Goal: Information Seeking & Learning: Check status

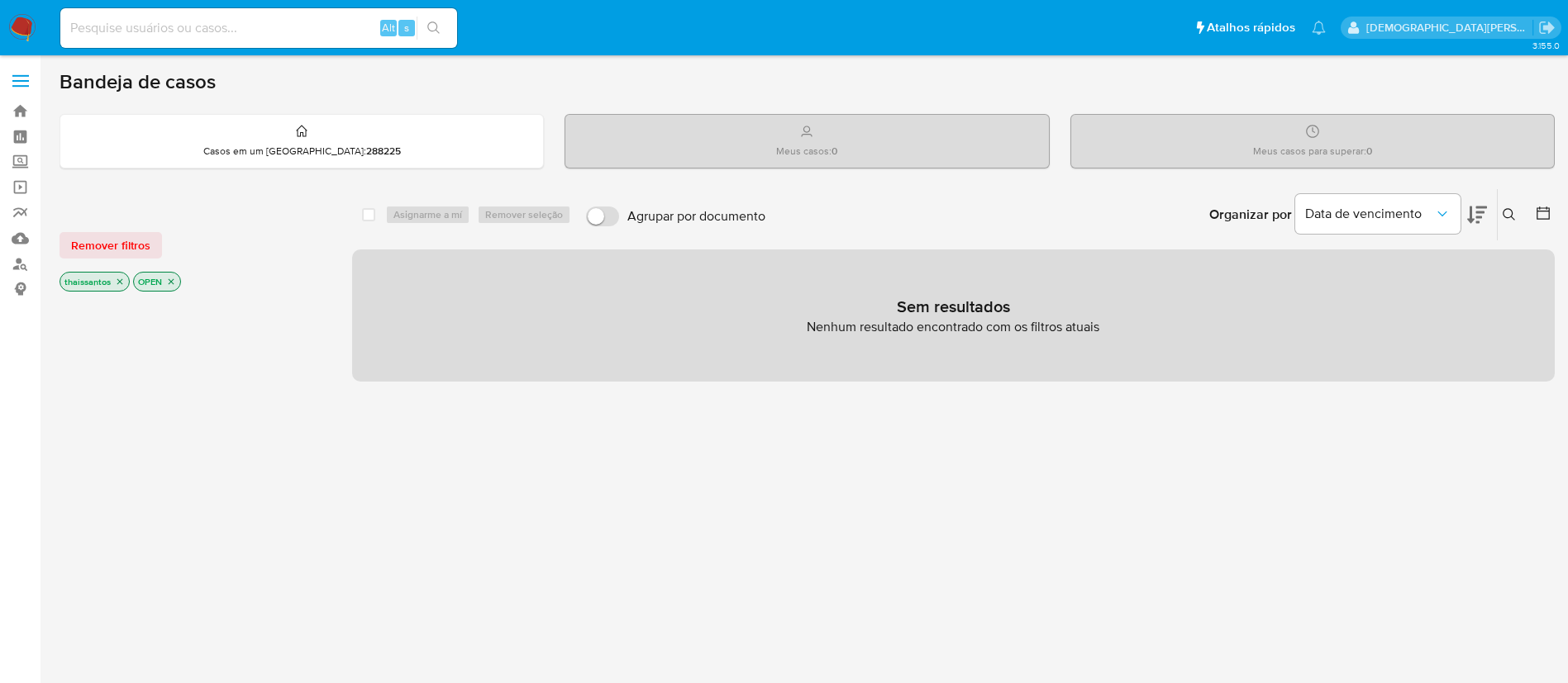
click at [303, 20] on input at bounding box center [258, 28] width 396 height 21
paste input "C4rDDcJpvUVkvdDzJAxqae5j"
type input "C4rDDcJpvUVkvdDzJAxqae5j"
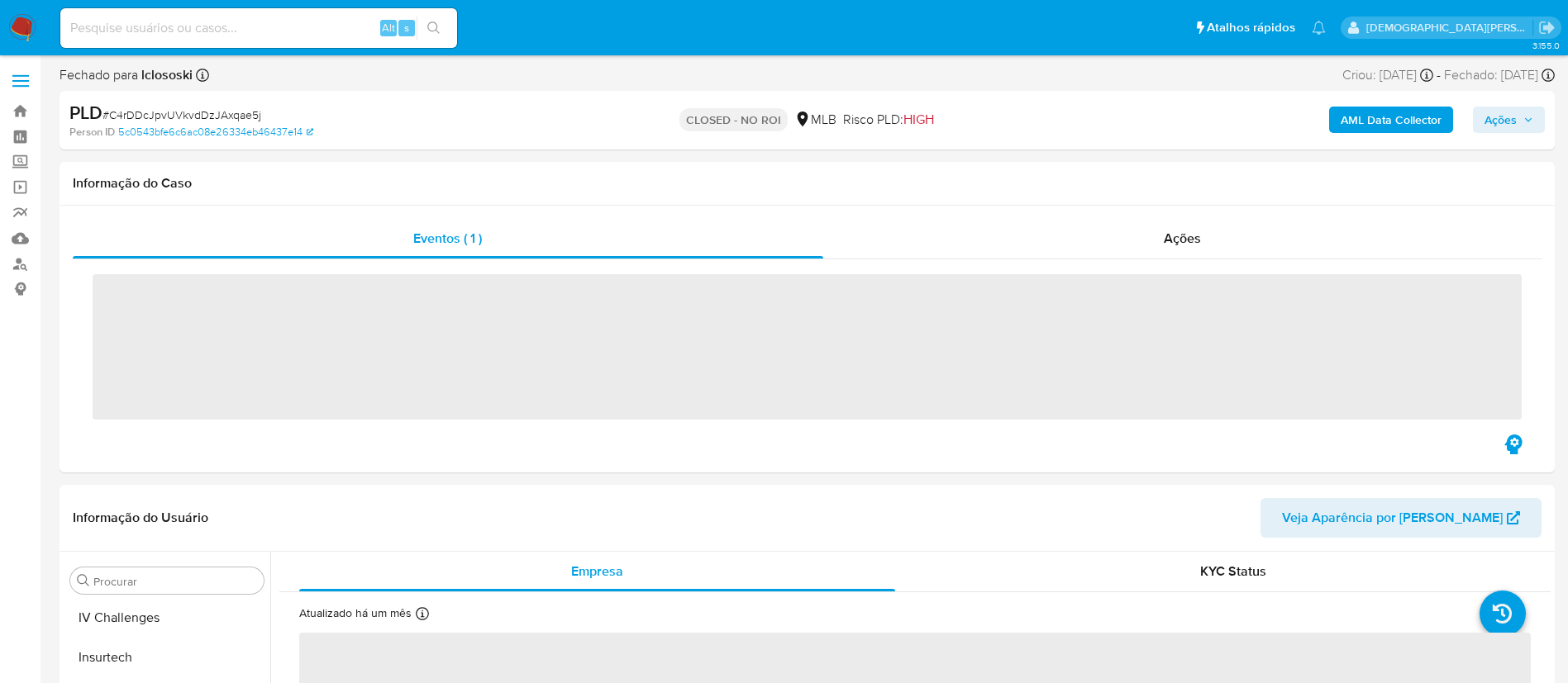
scroll to position [738, 0]
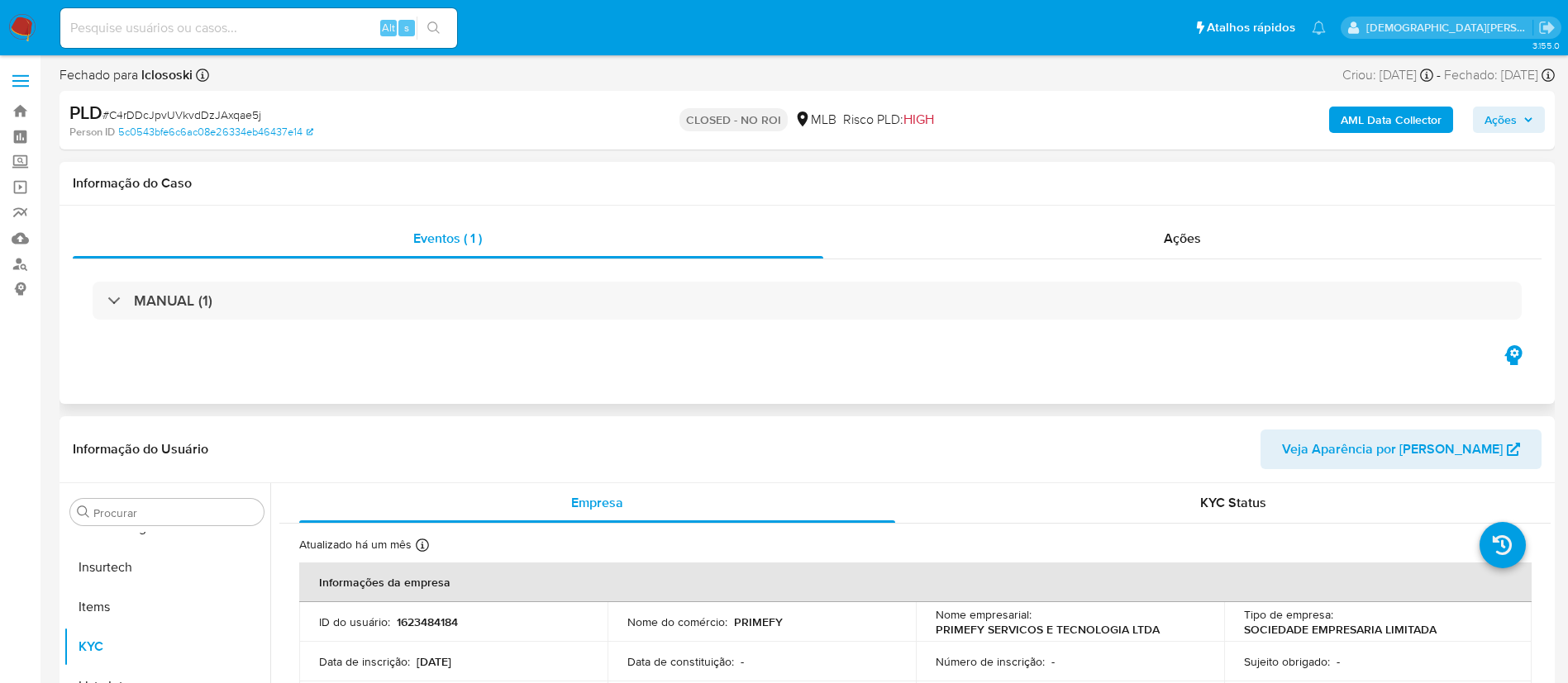
select select "10"
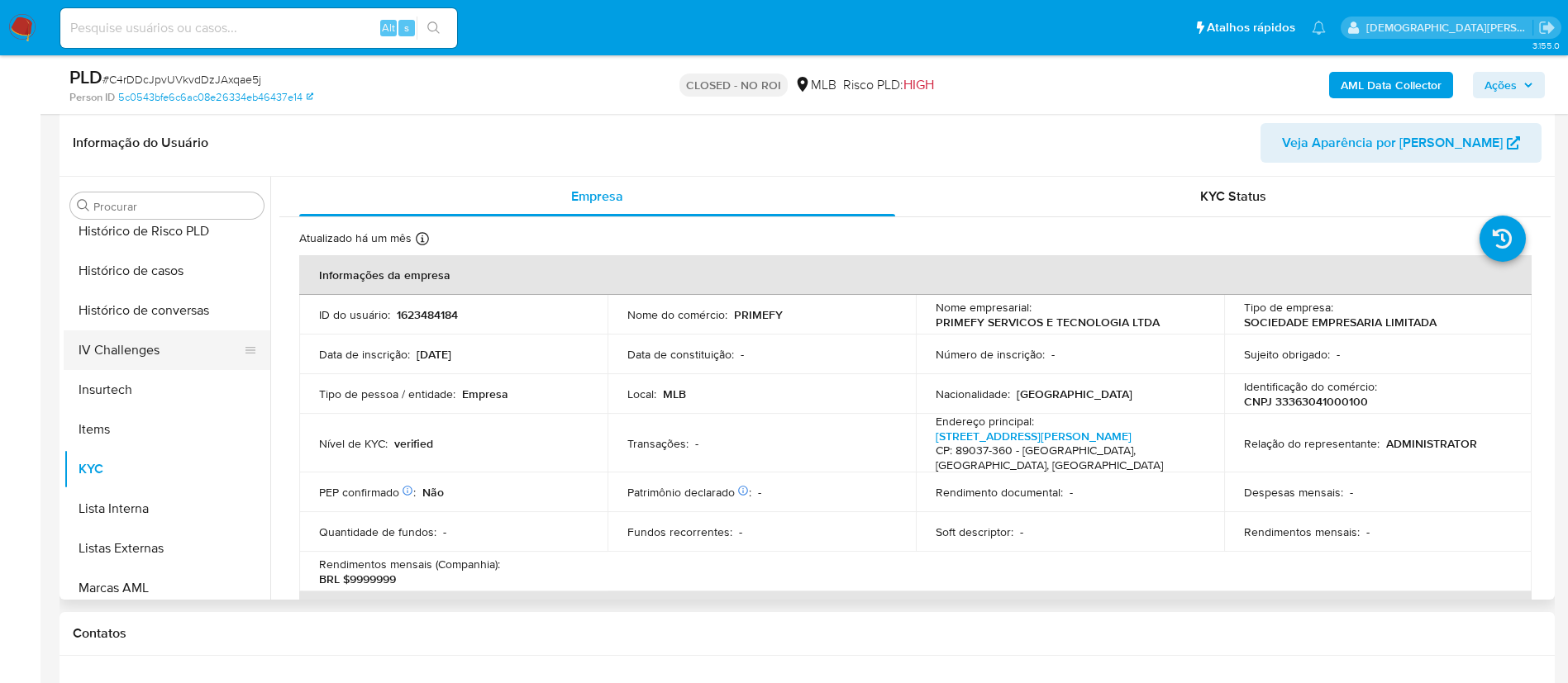
scroll to position [490, 0]
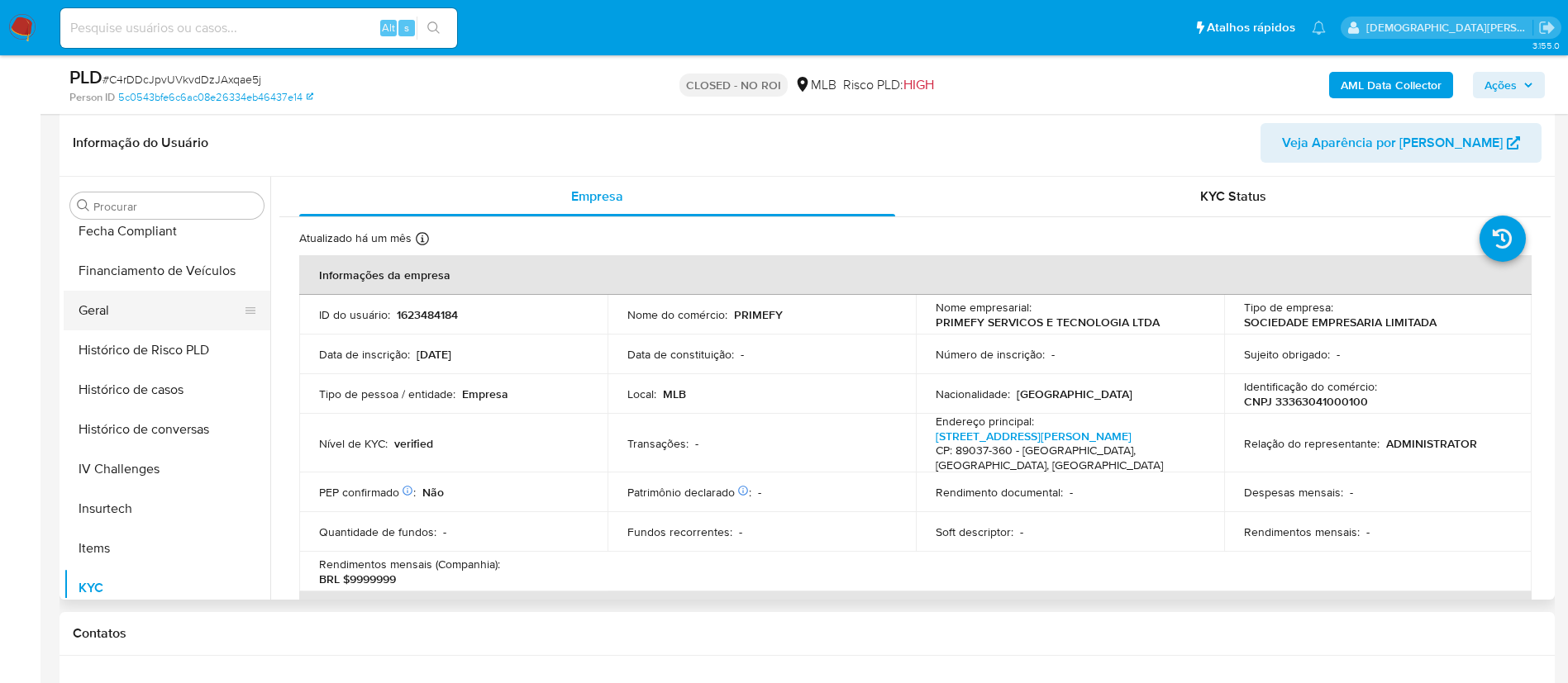
click at [176, 324] on button "Geral" at bounding box center [159, 311] width 193 height 40
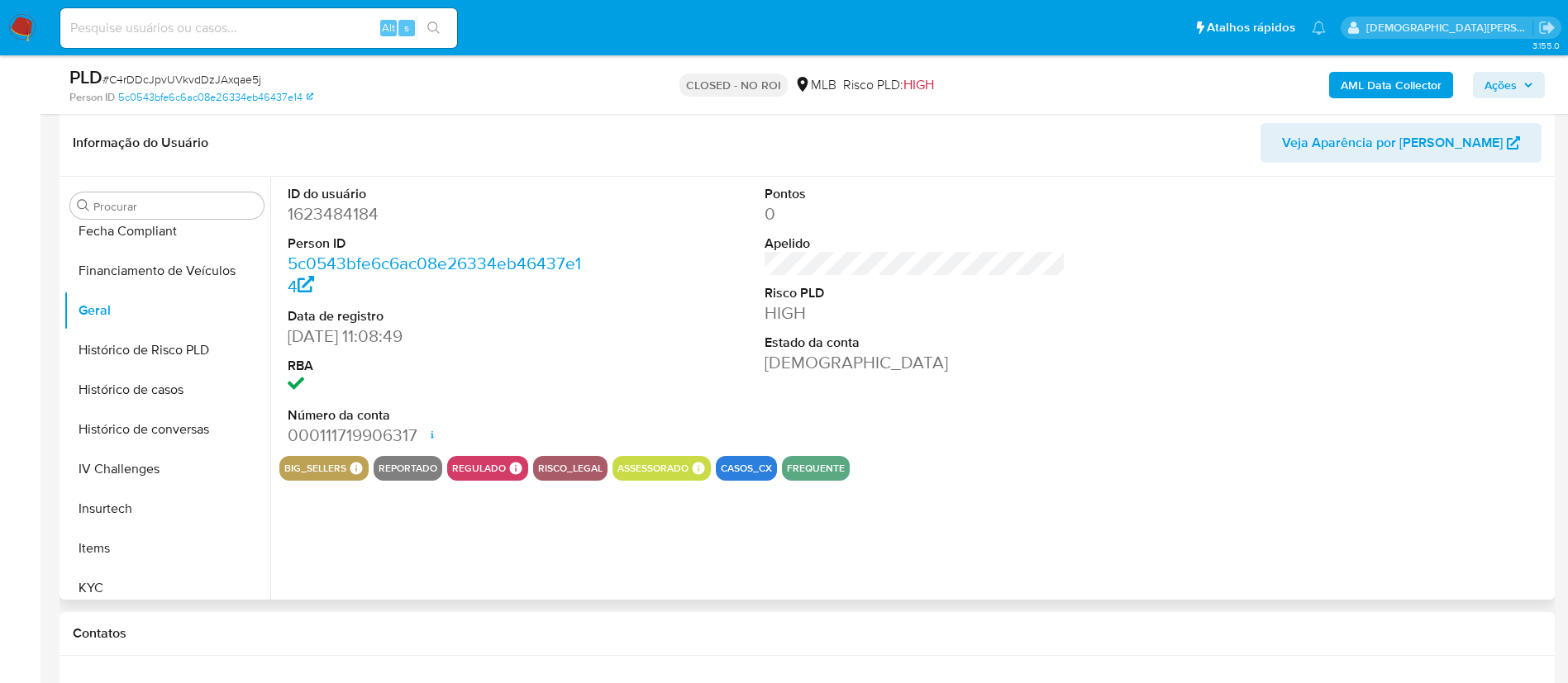
click at [375, 207] on dd "1623484184" at bounding box center [438, 214] width 302 height 23
click at [383, 202] on dd "1623484184" at bounding box center [438, 214] width 302 height 23
click at [333, 212] on dd "1623484184" at bounding box center [438, 214] width 302 height 23
copy dd "1623484184"
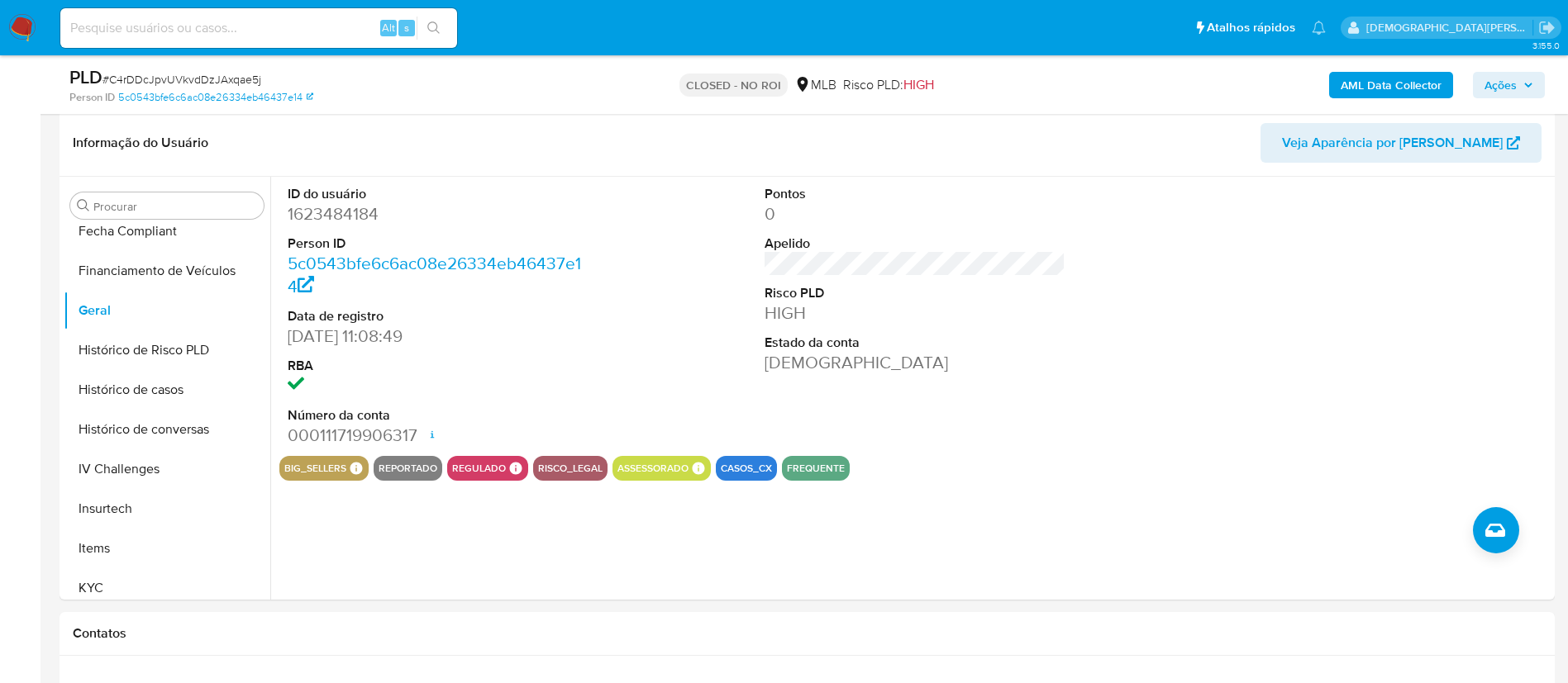
click at [276, 17] on input at bounding box center [258, 28] width 396 height 21
paste input "hRf2skoSp0HkoG1SnPSIIKQl"
type input "hRf2skoSp0HkoG1SnPSIIKQl"
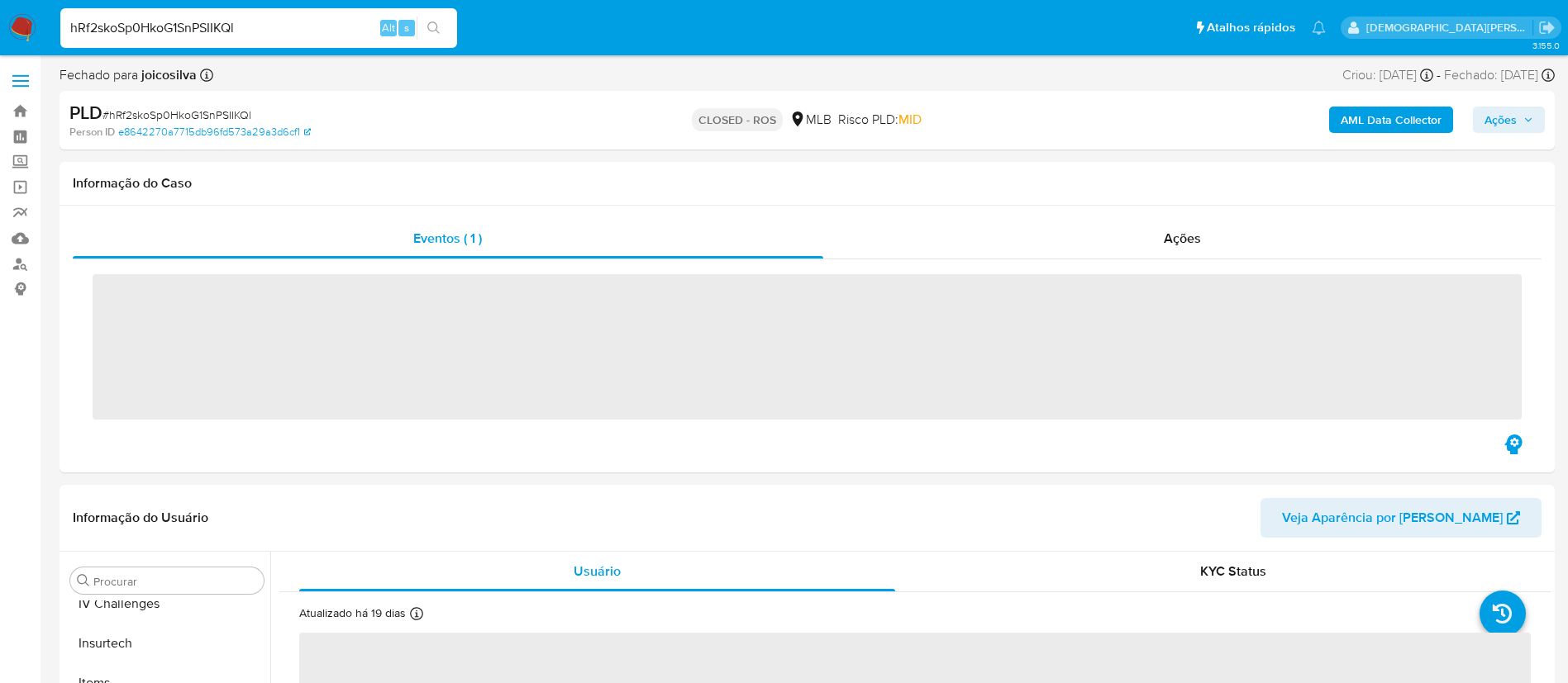
scroll to position [738, 0]
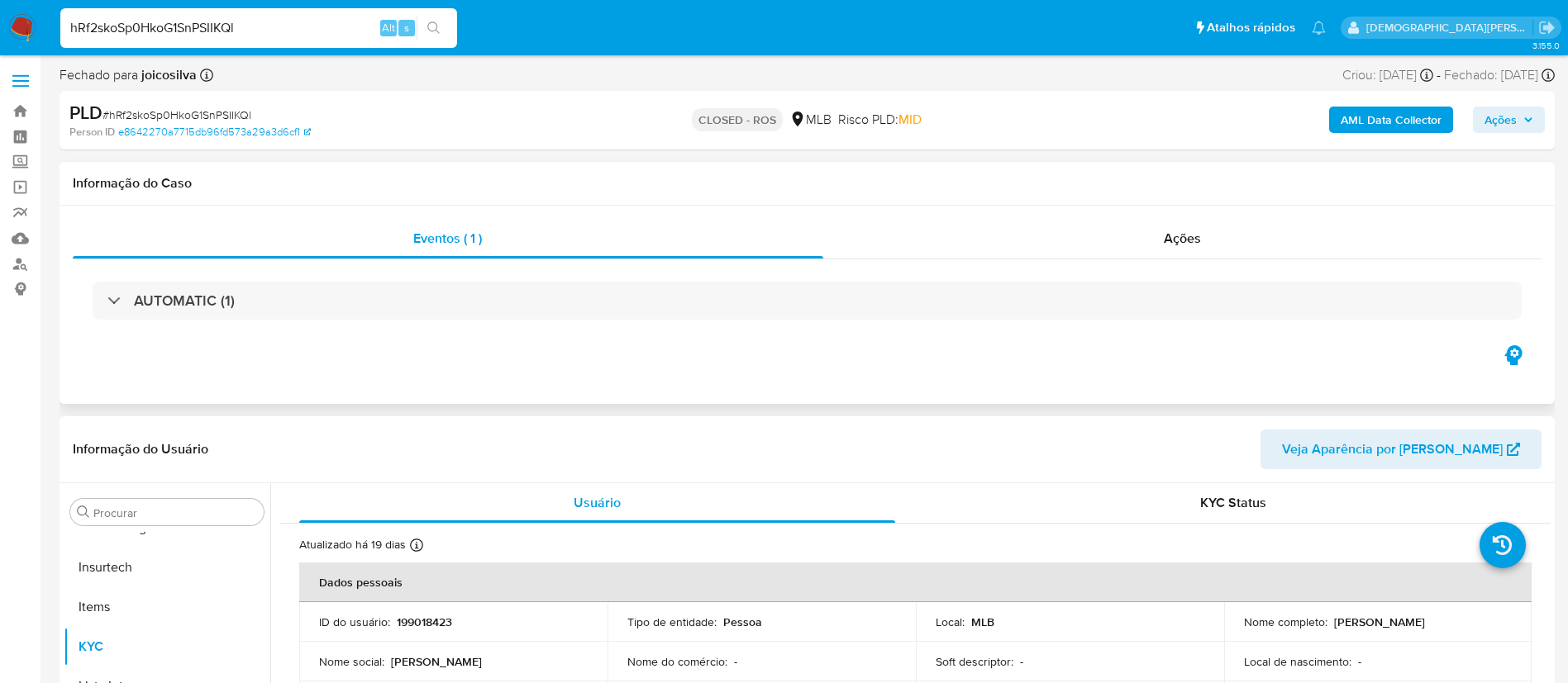
select select "10"
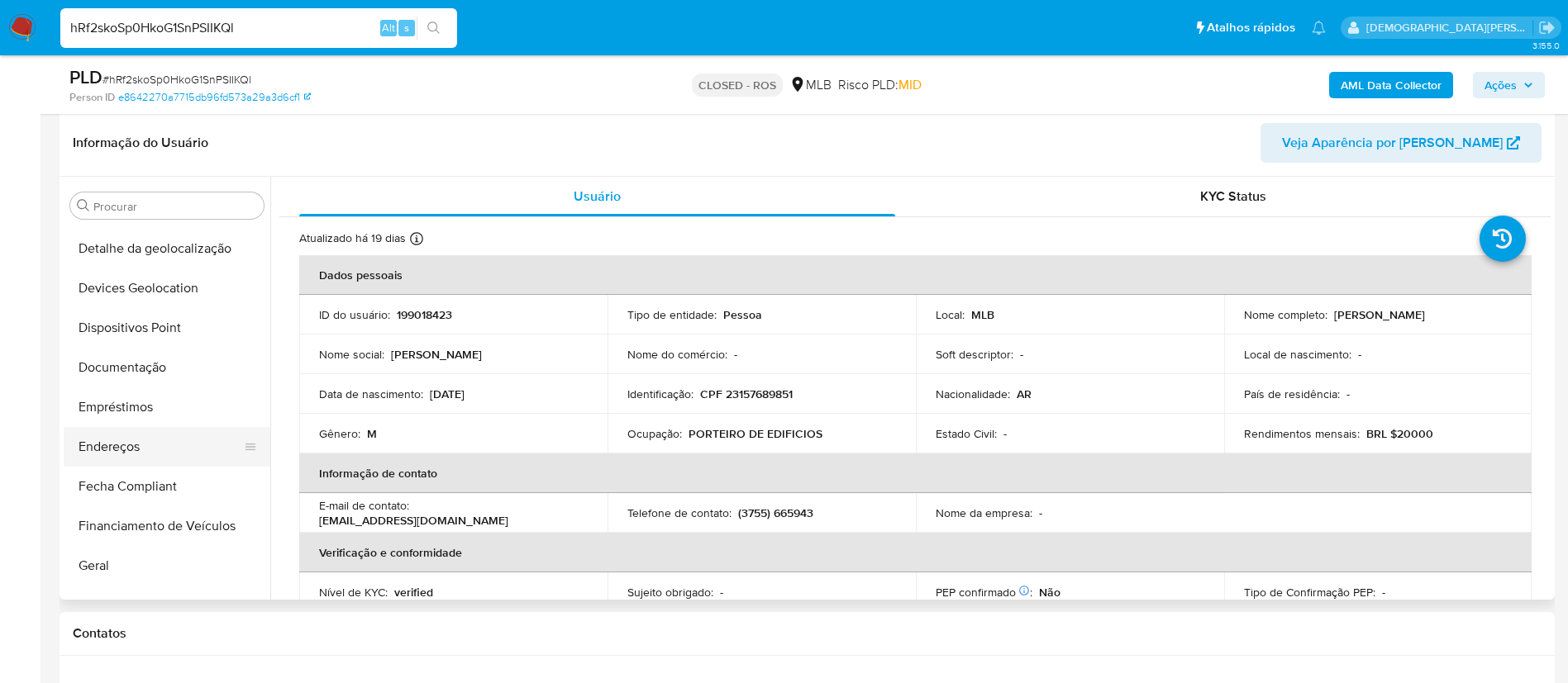
scroll to position [118, 0]
click at [1049, 203] on div "KYC Status" at bounding box center [1233, 197] width 596 height 40
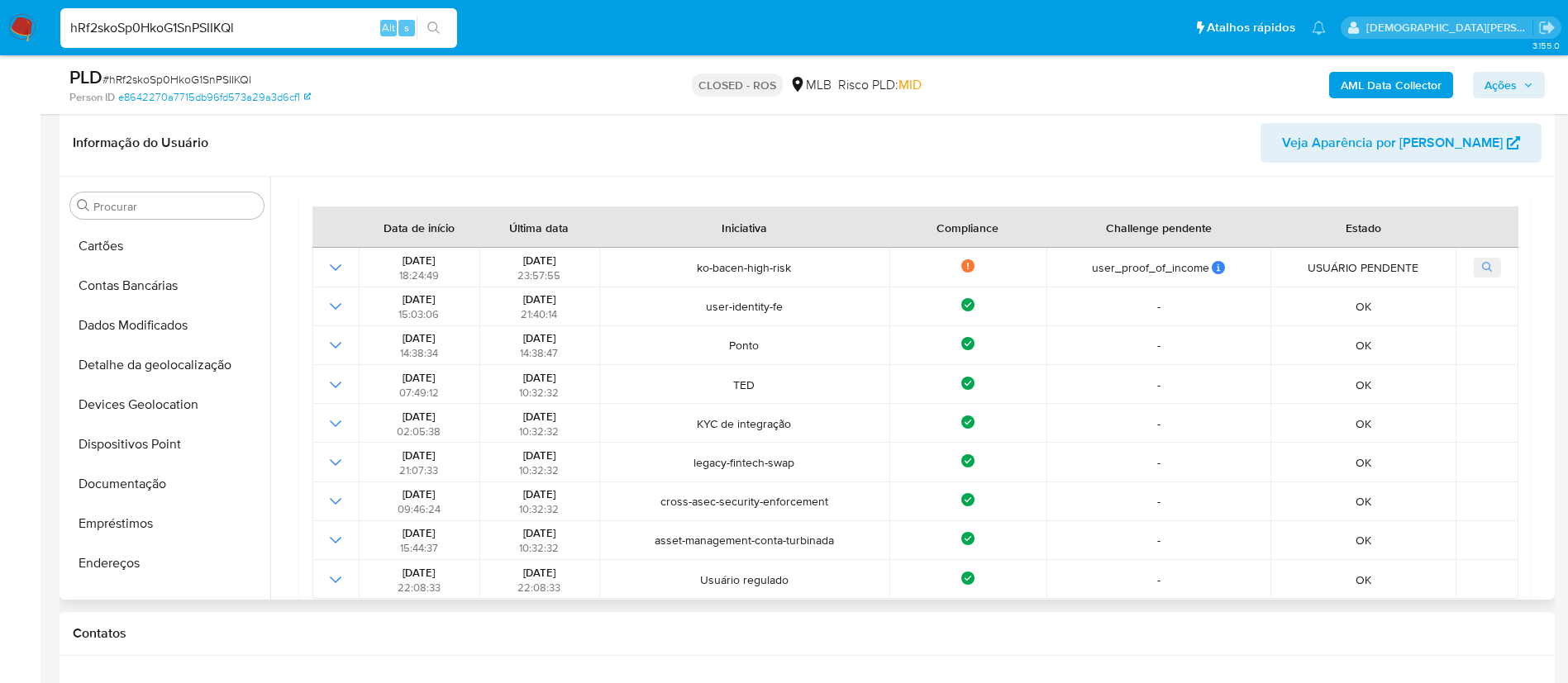
scroll to position [248, 0]
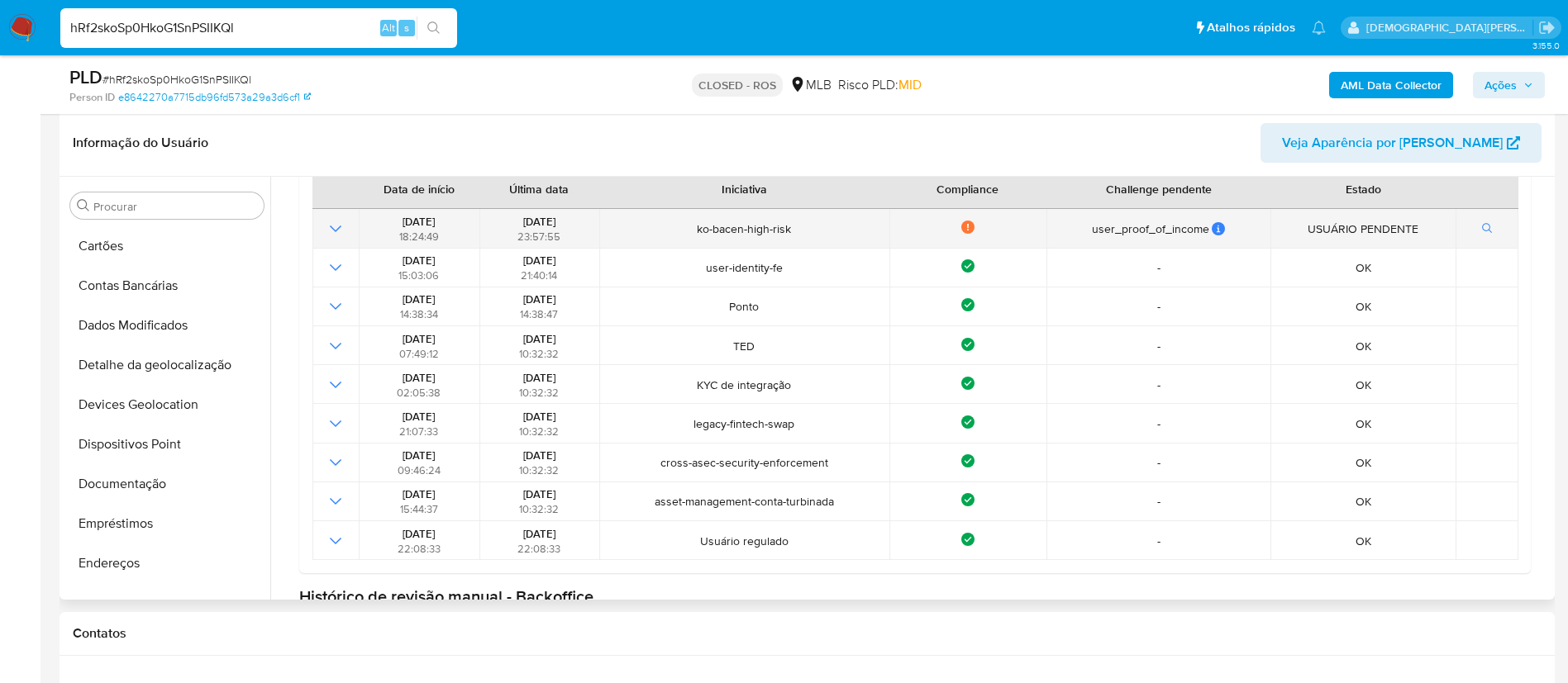
click at [339, 229] on icon "Mostrar operación" at bounding box center [335, 228] width 12 height 6
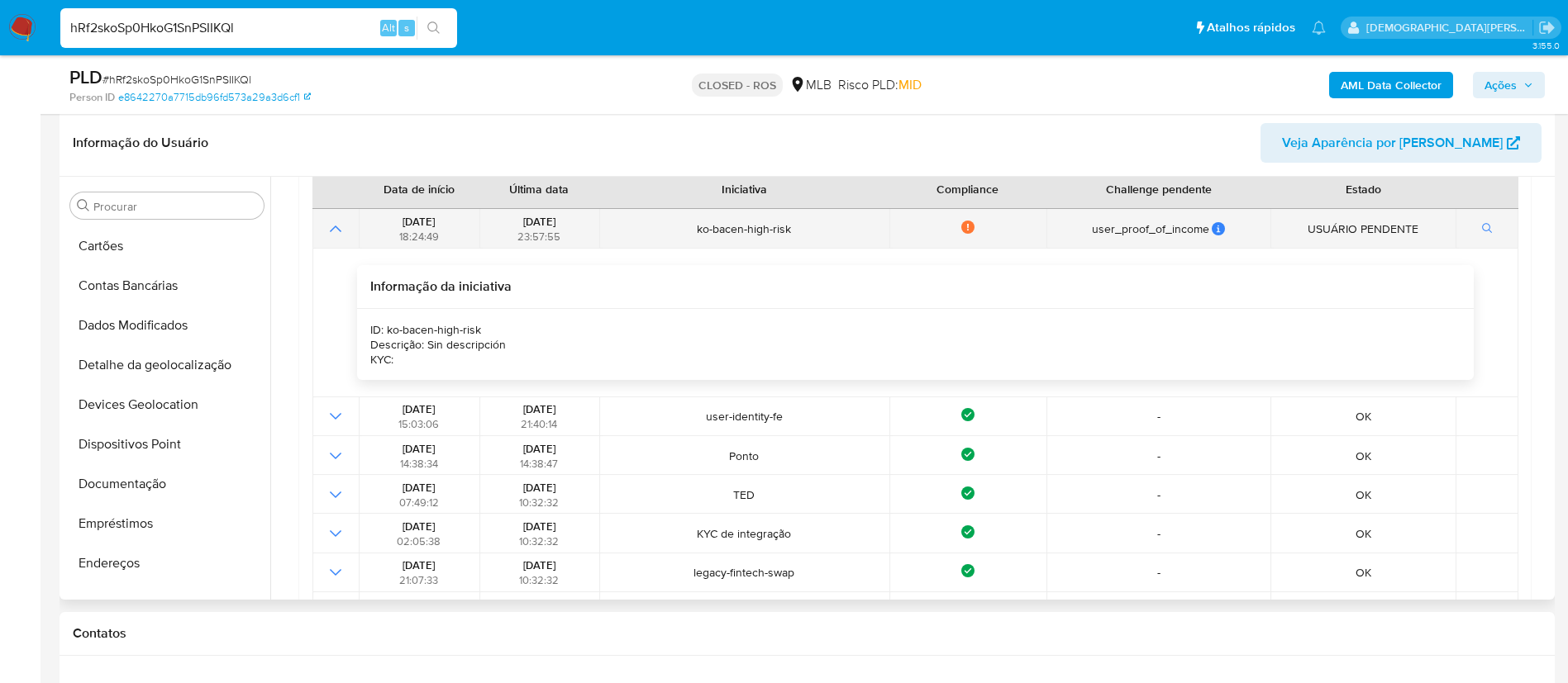
click at [361, 213] on td "[DATE] 18:24:49" at bounding box center [419, 229] width 120 height 39
click at [333, 235] on icon "Mostrar operación" at bounding box center [336, 229] width 20 height 20
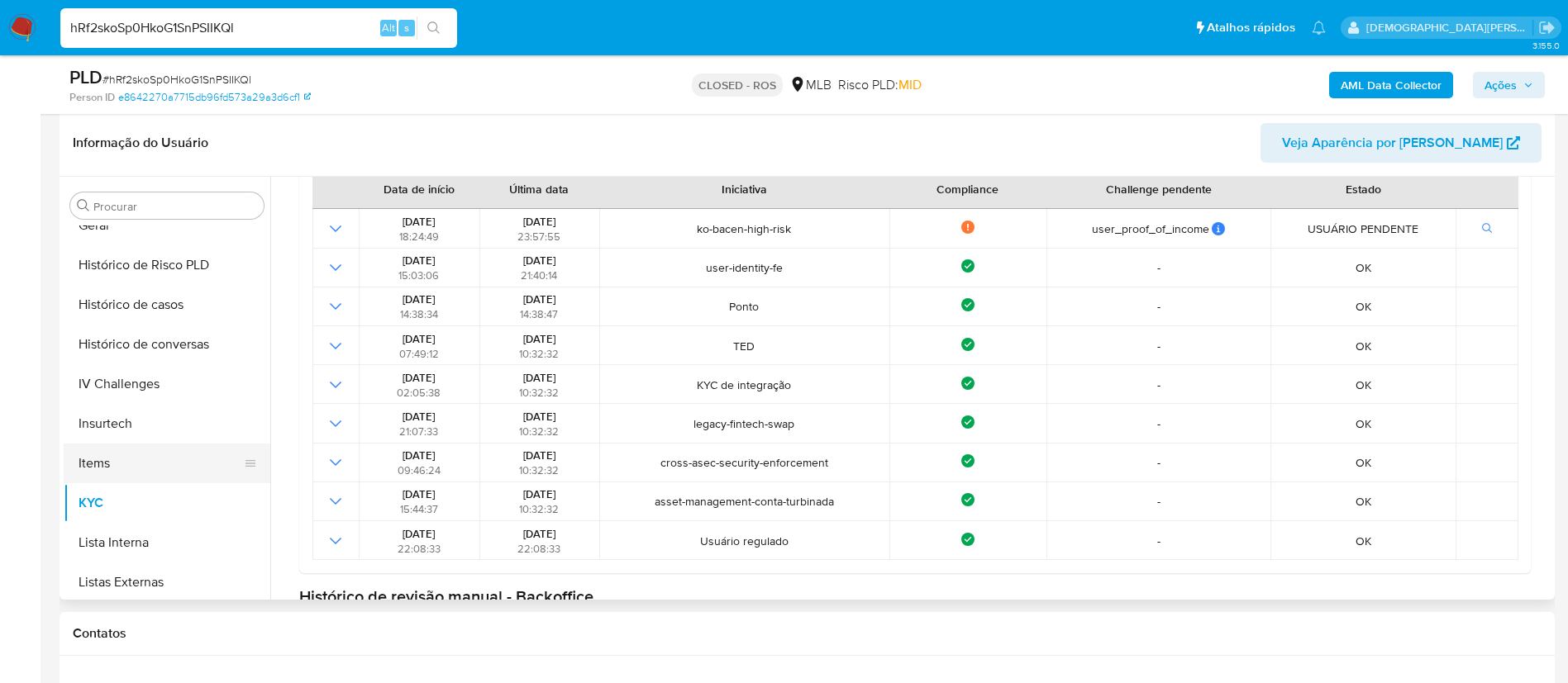
scroll to position [614, 0]
click at [134, 444] on button "KYC" at bounding box center [159, 464] width 193 height 40
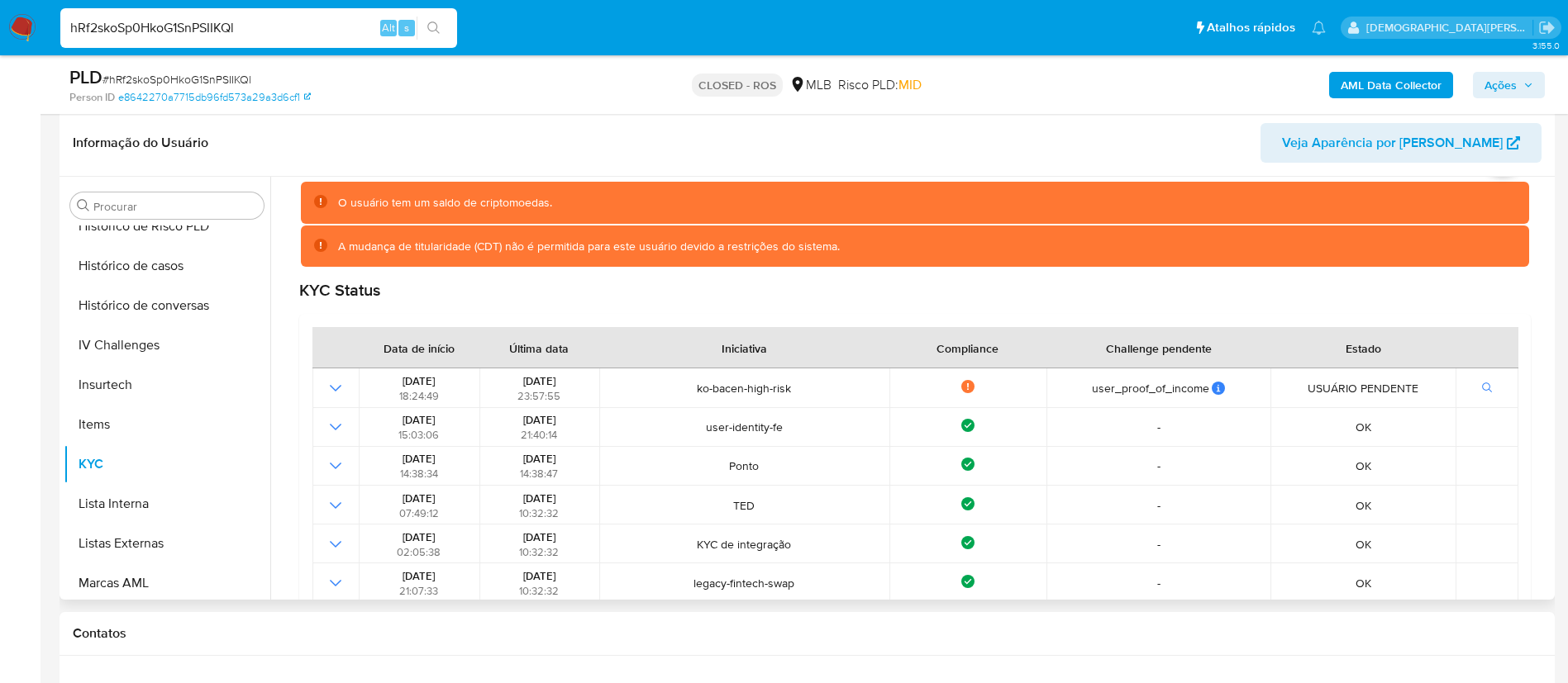
scroll to position [0, 0]
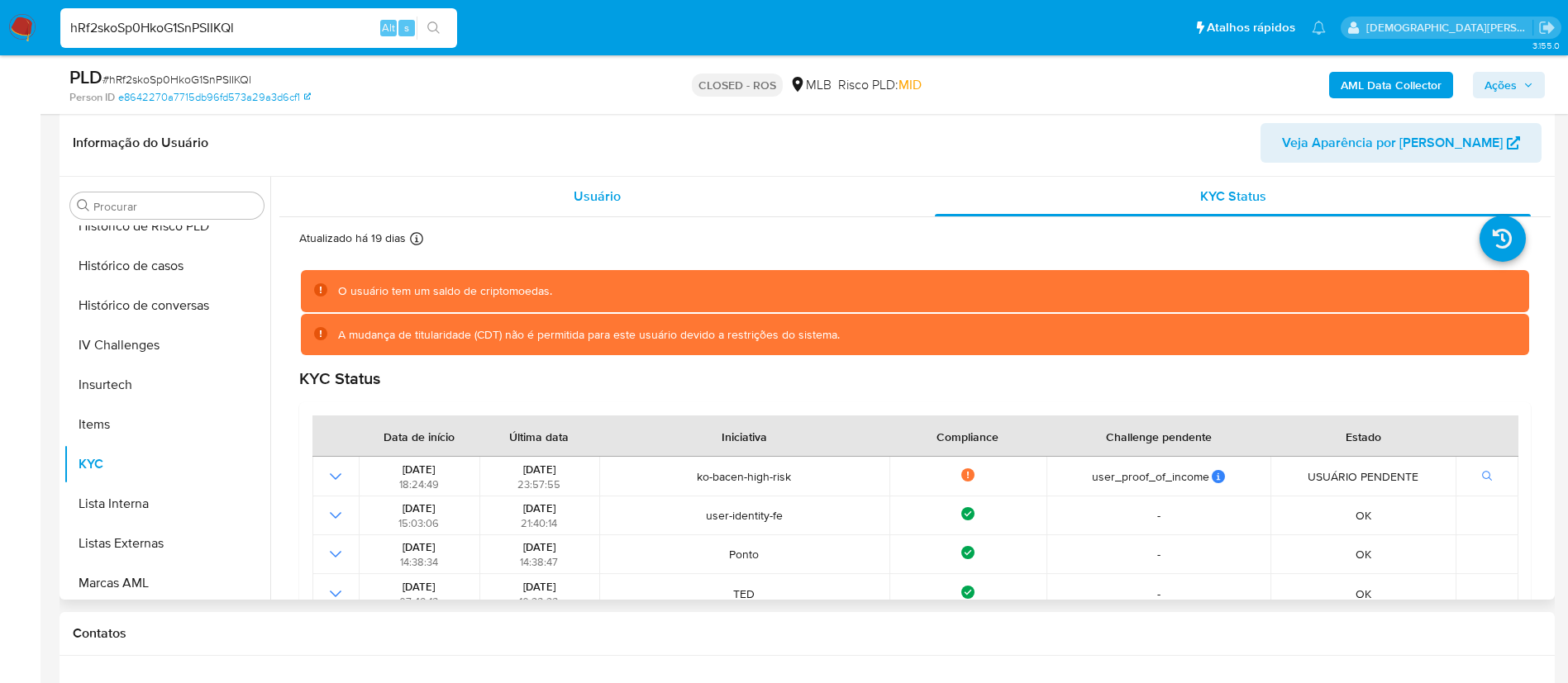
click at [632, 203] on div "Usuário" at bounding box center [597, 197] width 596 height 40
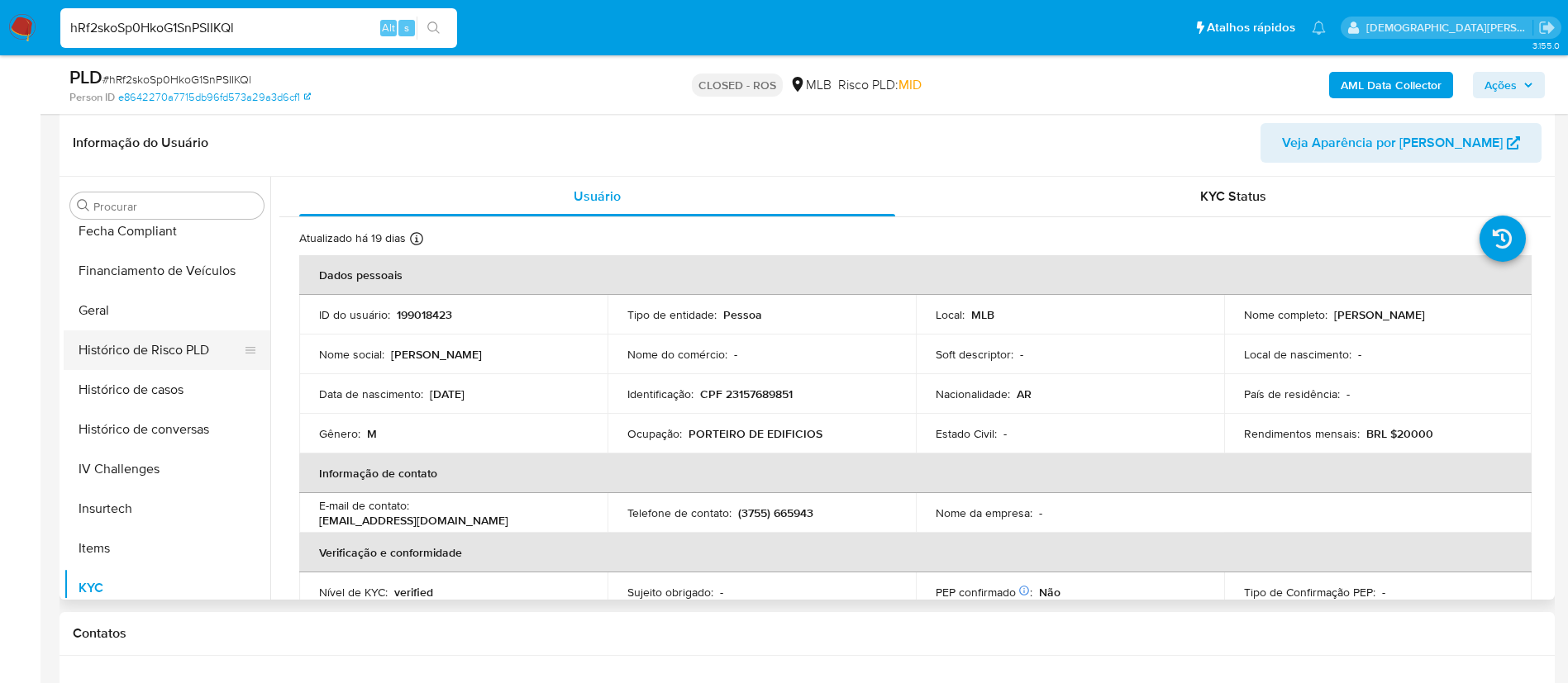
scroll to position [366, 0]
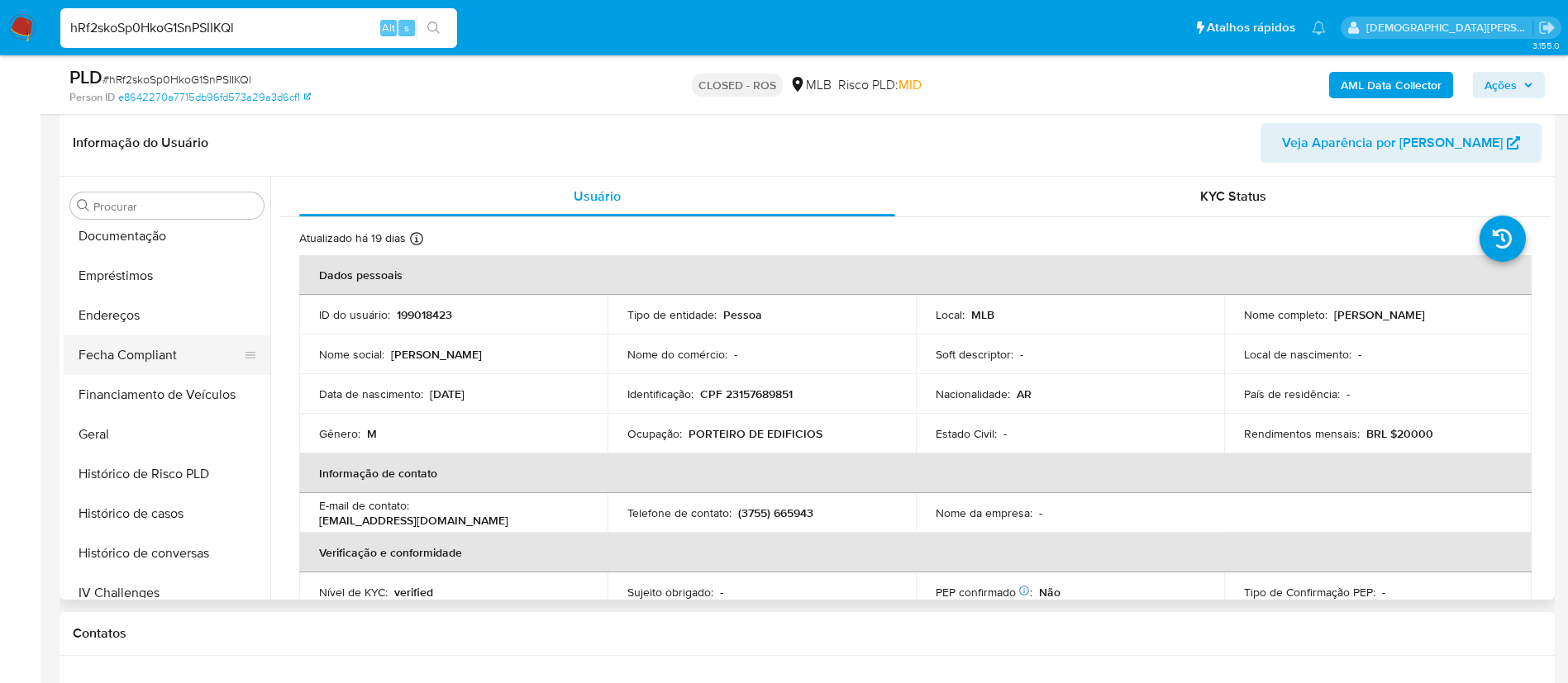
click at [189, 341] on button "Fecha Compliant" at bounding box center [159, 355] width 193 height 40
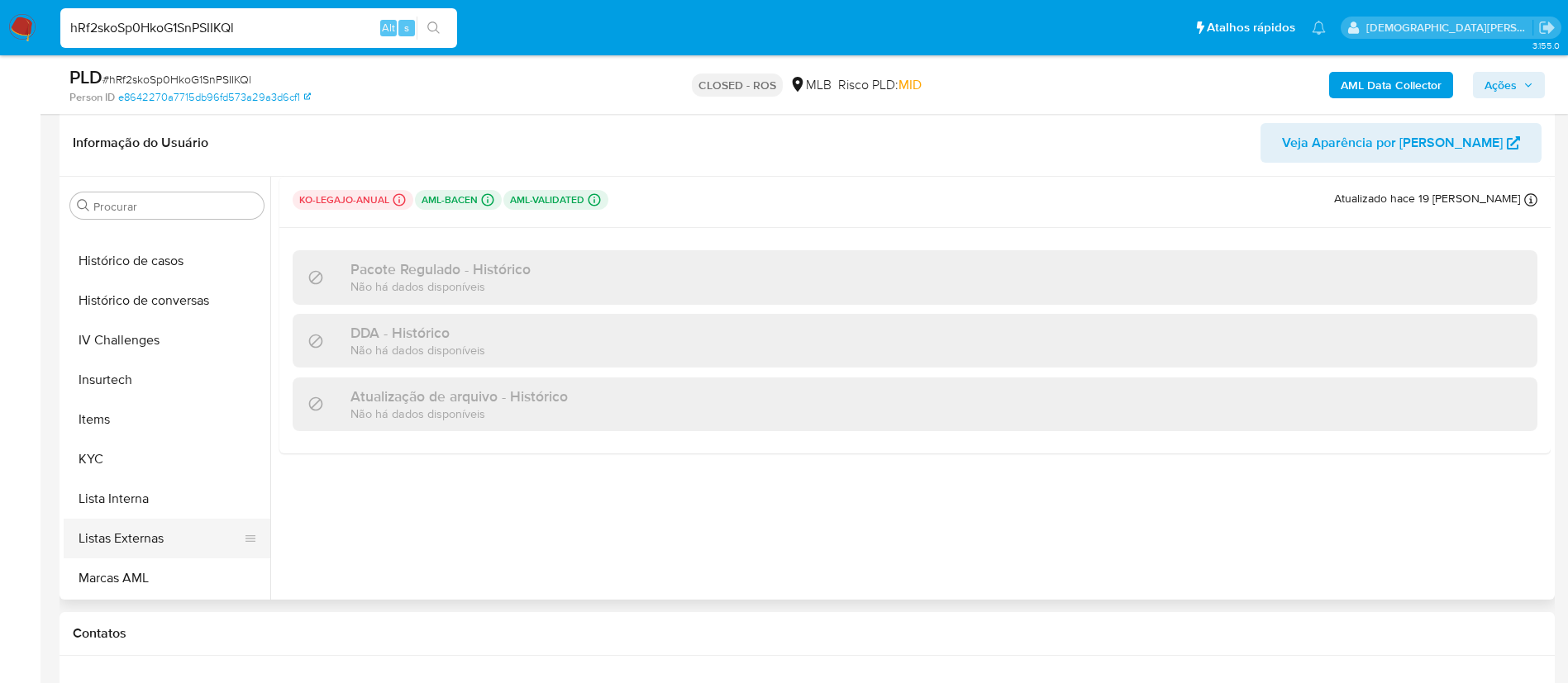
scroll to position [738, 0]
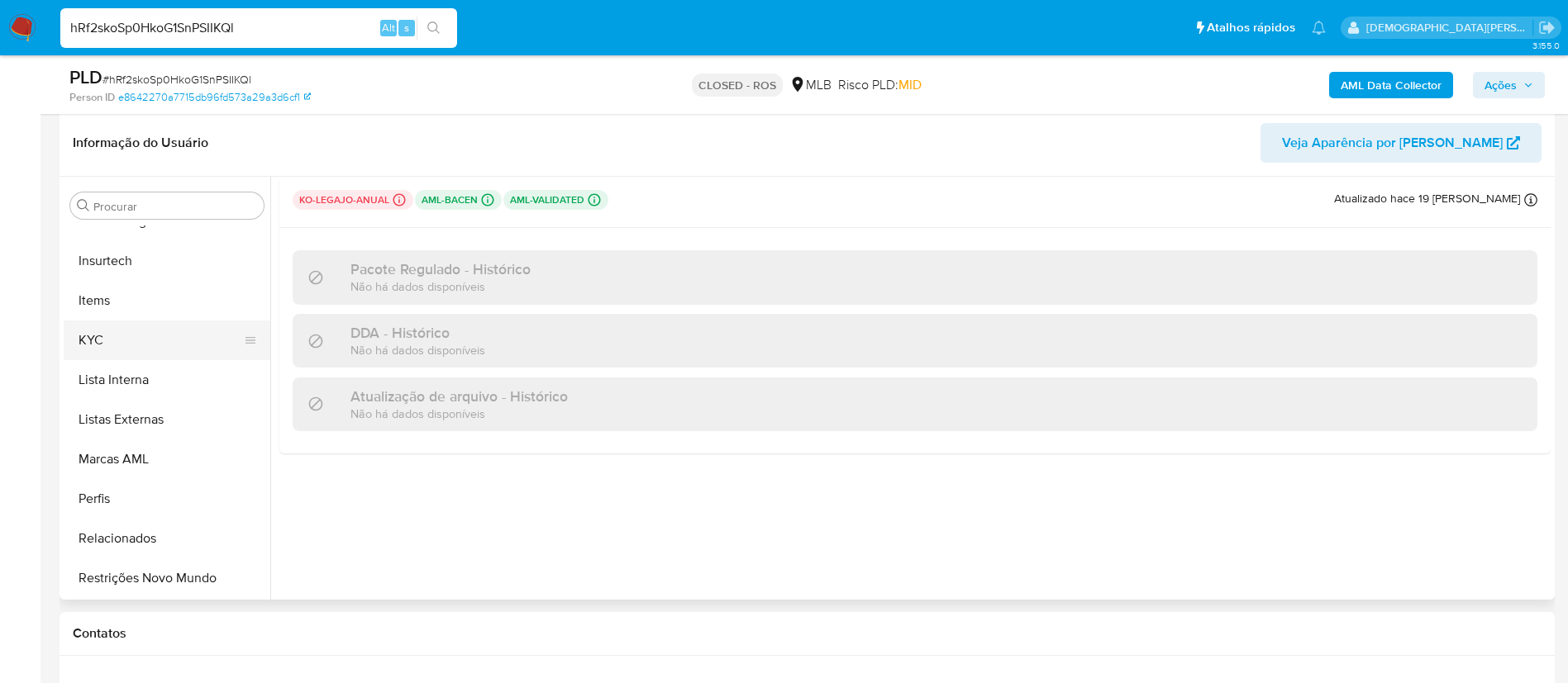
click at [155, 338] on button "KYC" at bounding box center [159, 340] width 193 height 40
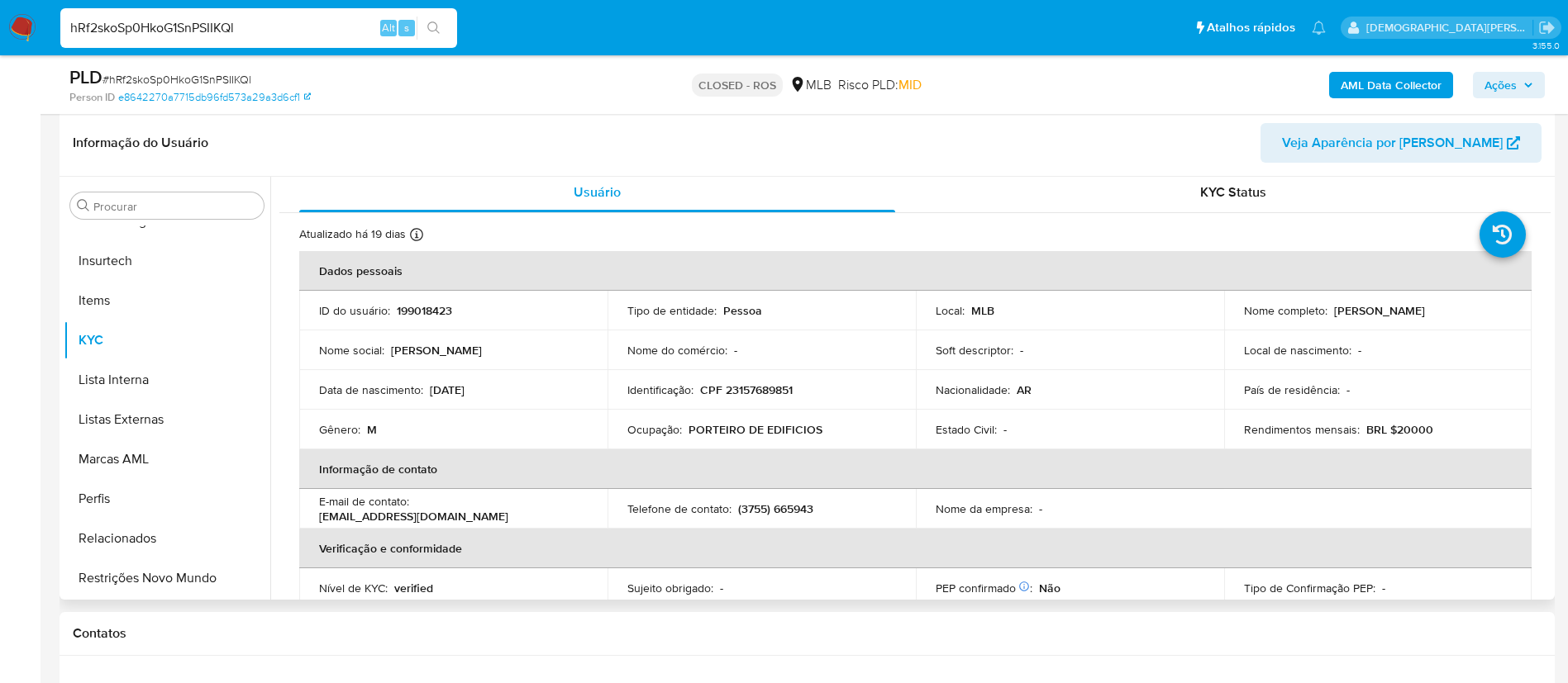
scroll to position [0, 0]
